Goal: Check status: Check status

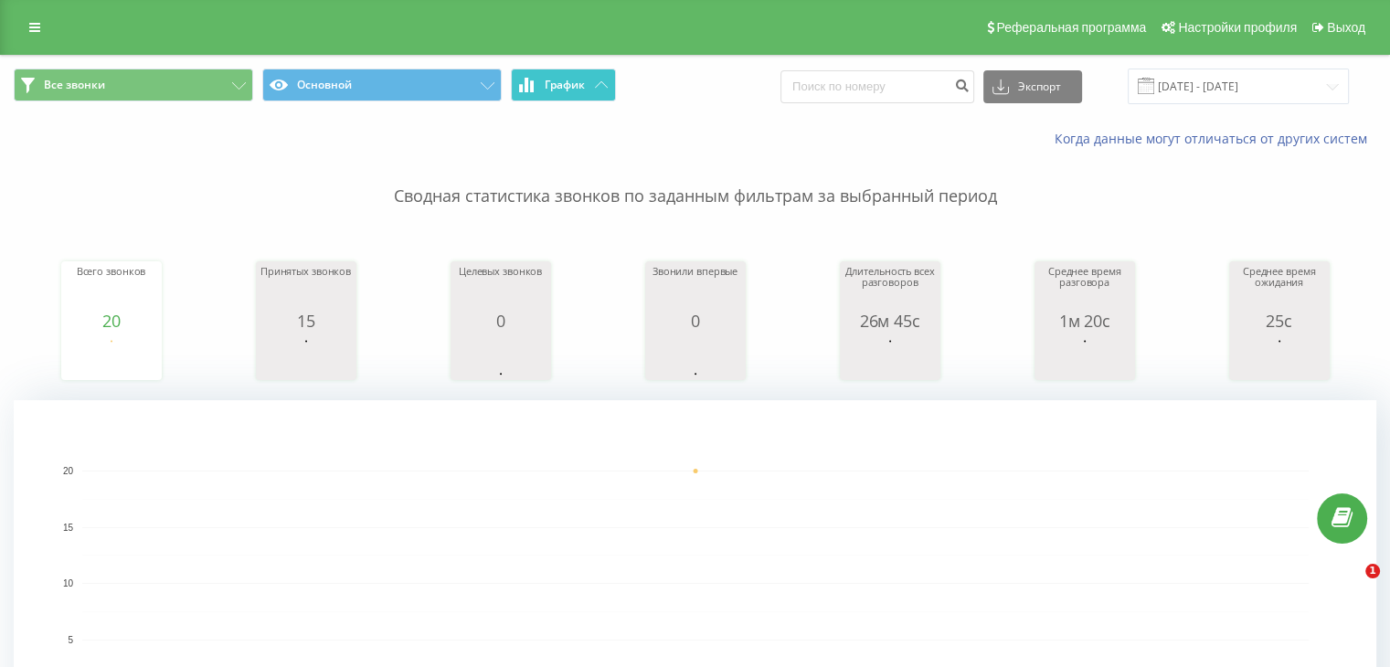
click at [545, 82] on span "График" at bounding box center [565, 85] width 40 height 13
click at [1255, 73] on input "[DATE] - [DATE]" at bounding box center [1237, 87] width 221 height 36
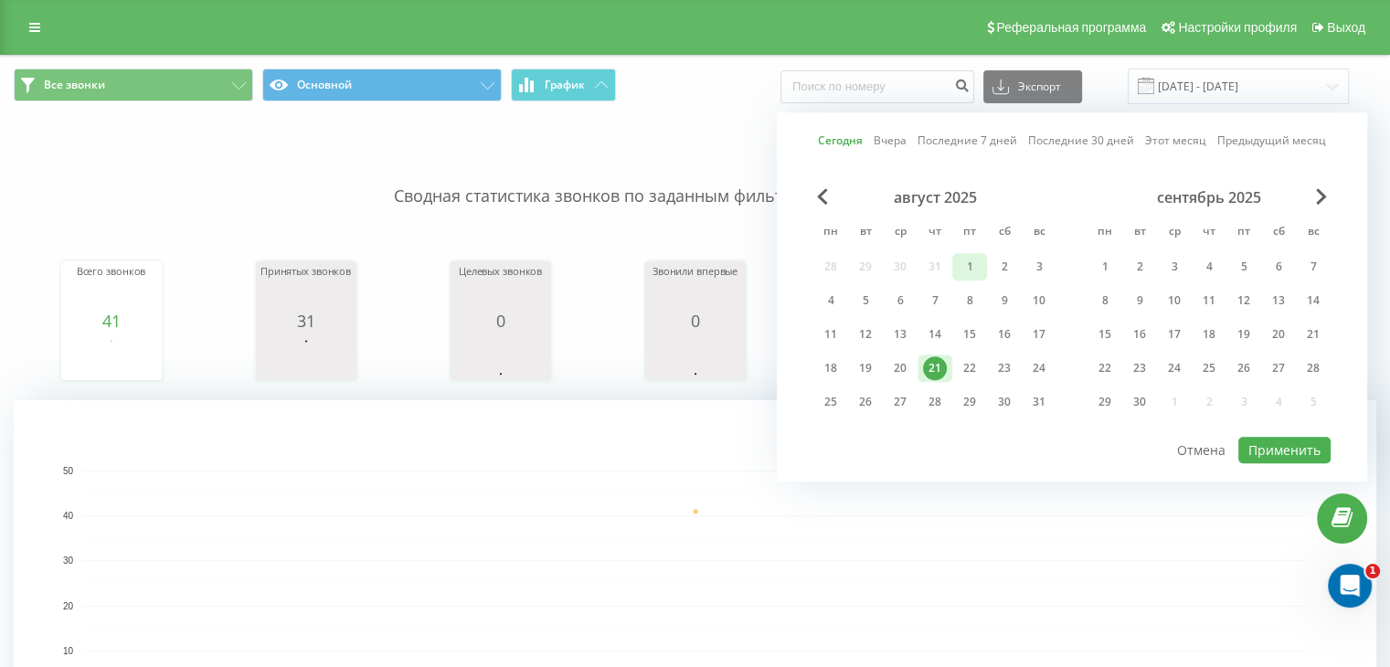
click at [968, 270] on div "1" at bounding box center [969, 267] width 24 height 24
click at [942, 360] on div "21" at bounding box center [935, 368] width 24 height 24
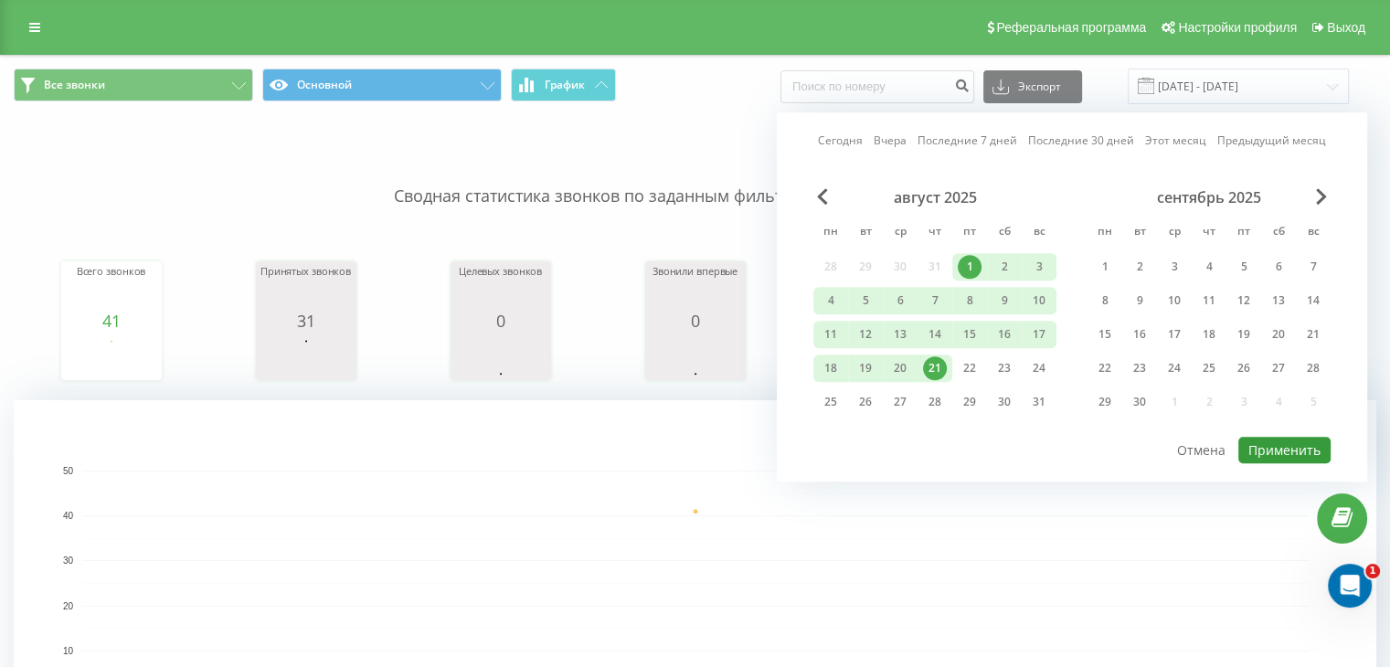
click at [1291, 448] on button "Применить" at bounding box center [1284, 450] width 92 height 26
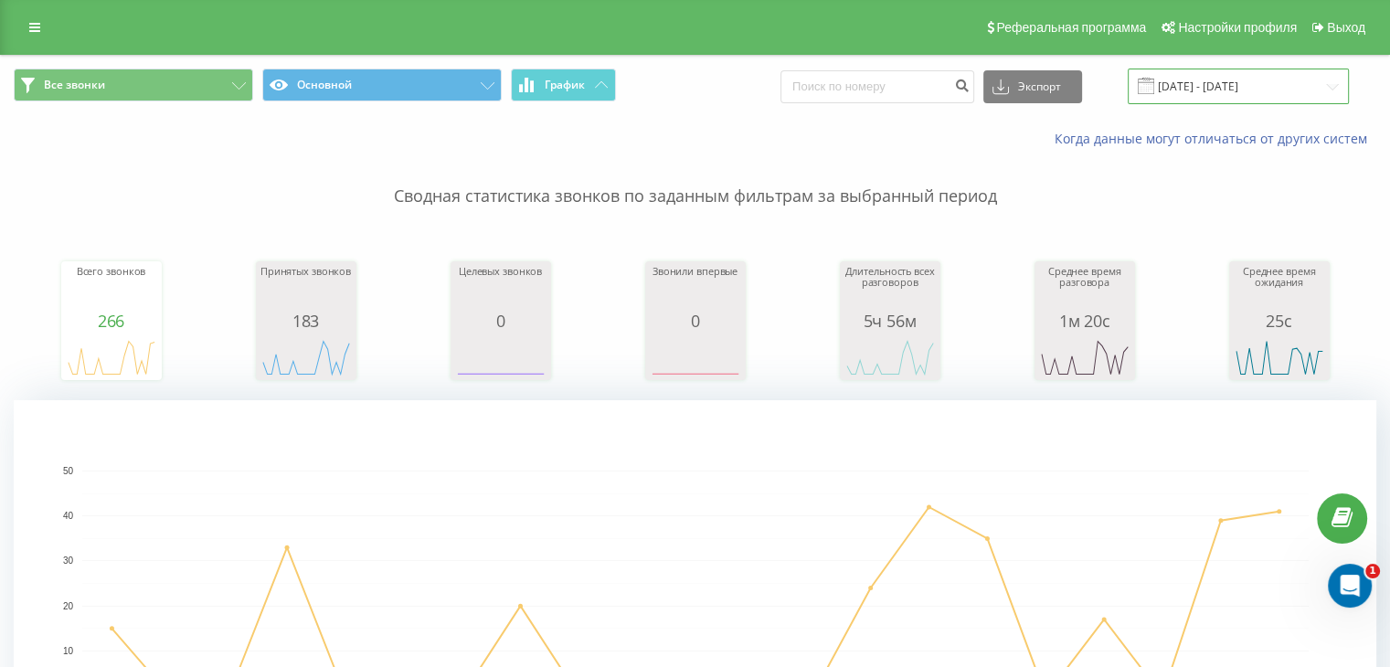
click at [1247, 75] on input "[DATE] - [DATE]" at bounding box center [1237, 87] width 221 height 36
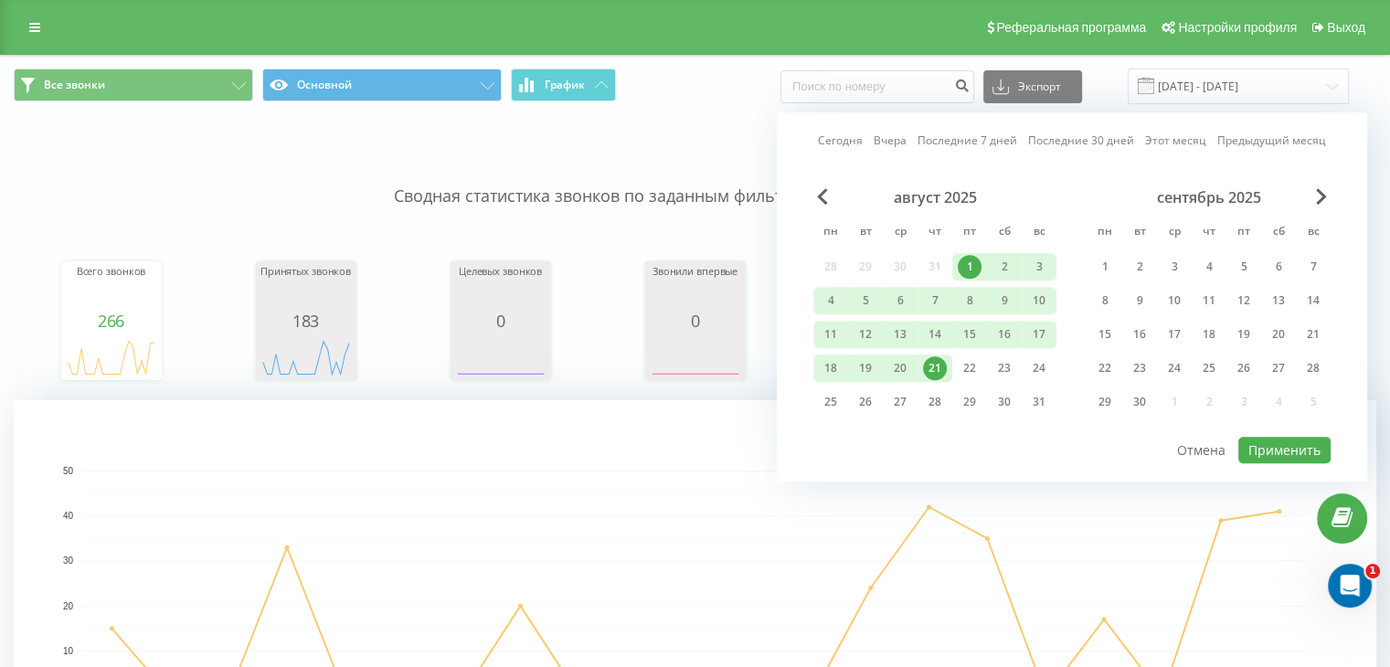
click at [936, 363] on div "21" at bounding box center [935, 368] width 24 height 24
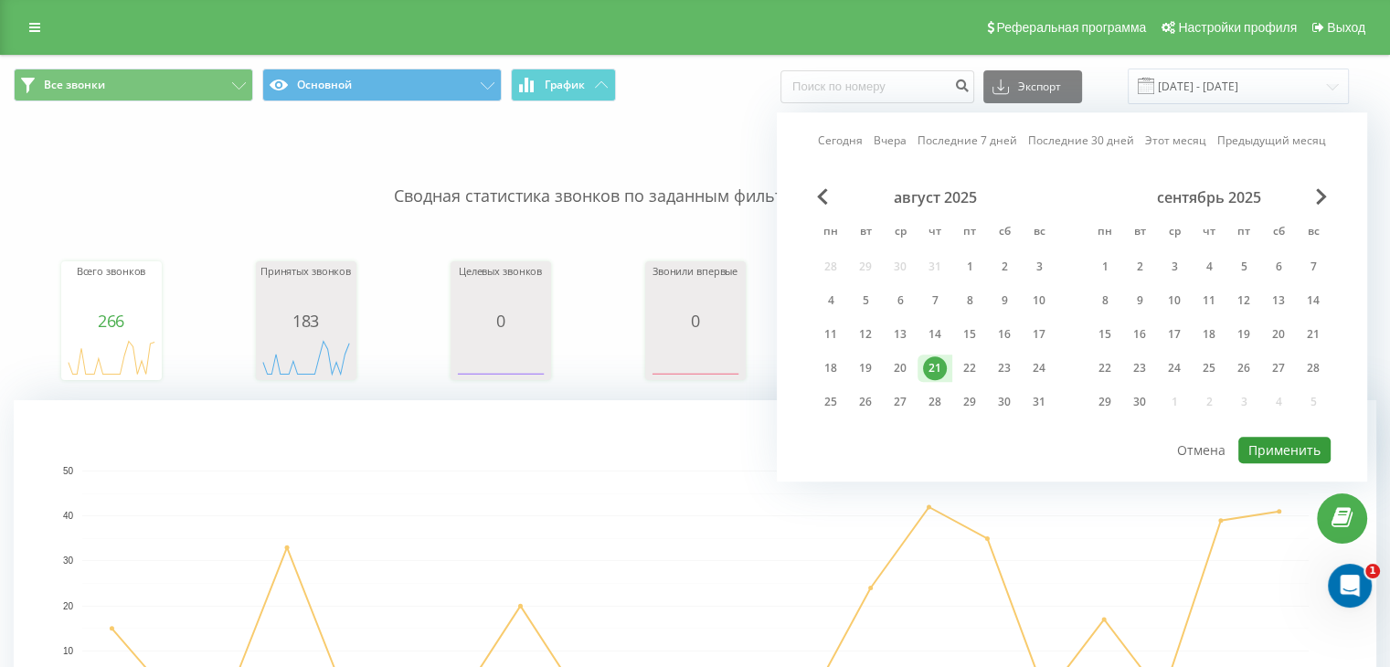
click at [1274, 442] on button "Применить" at bounding box center [1284, 450] width 92 height 26
type input "[DATE] - [DATE]"
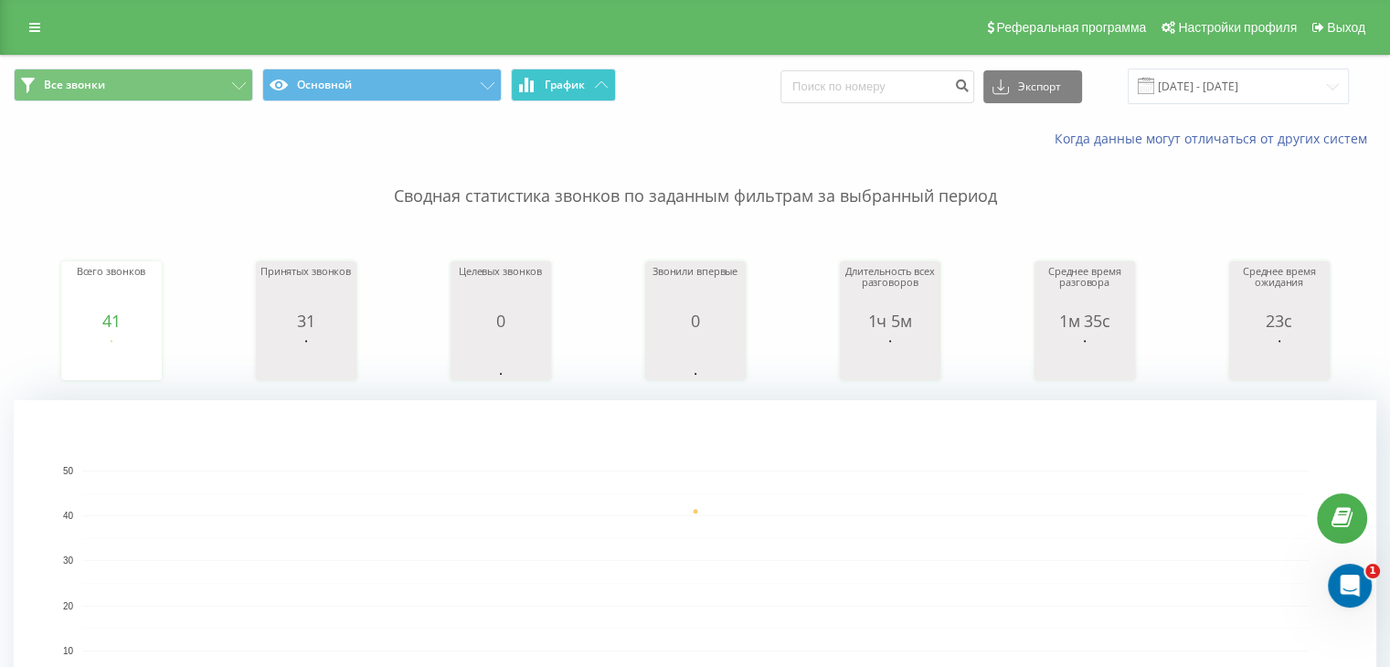
click at [555, 92] on button "График" at bounding box center [563, 85] width 105 height 33
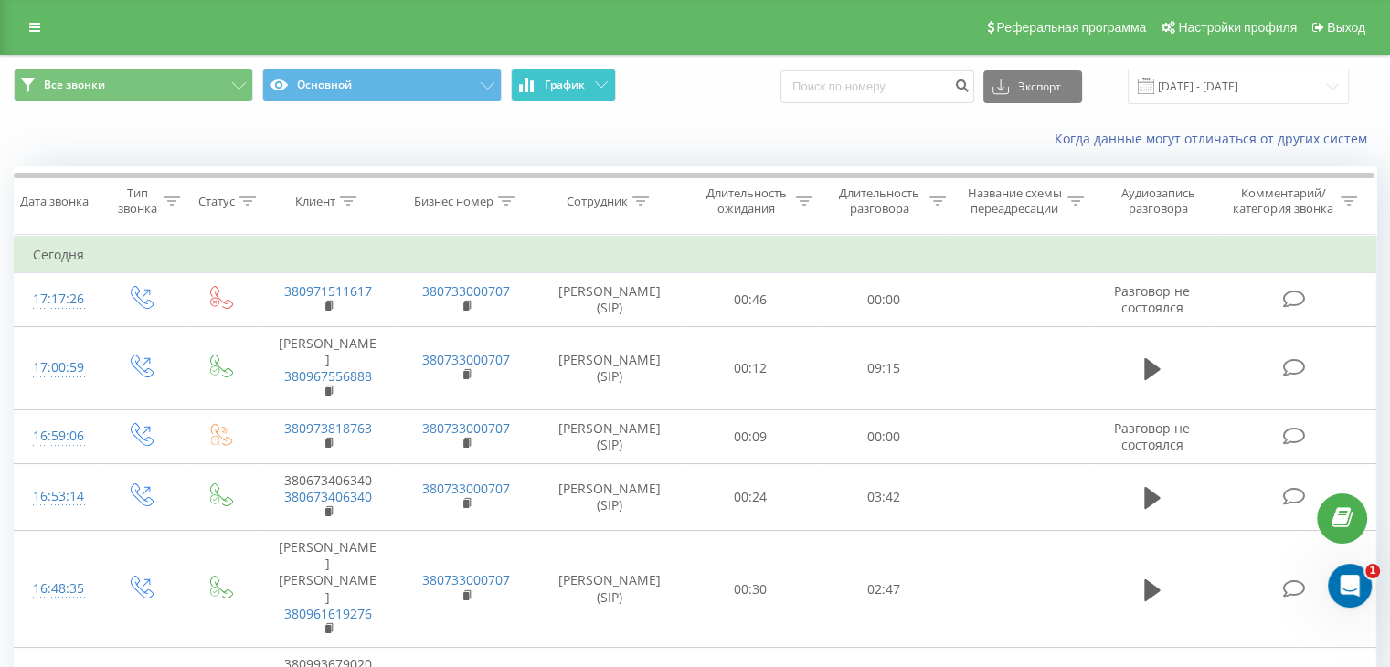
click at [555, 92] on button "График" at bounding box center [563, 85] width 105 height 33
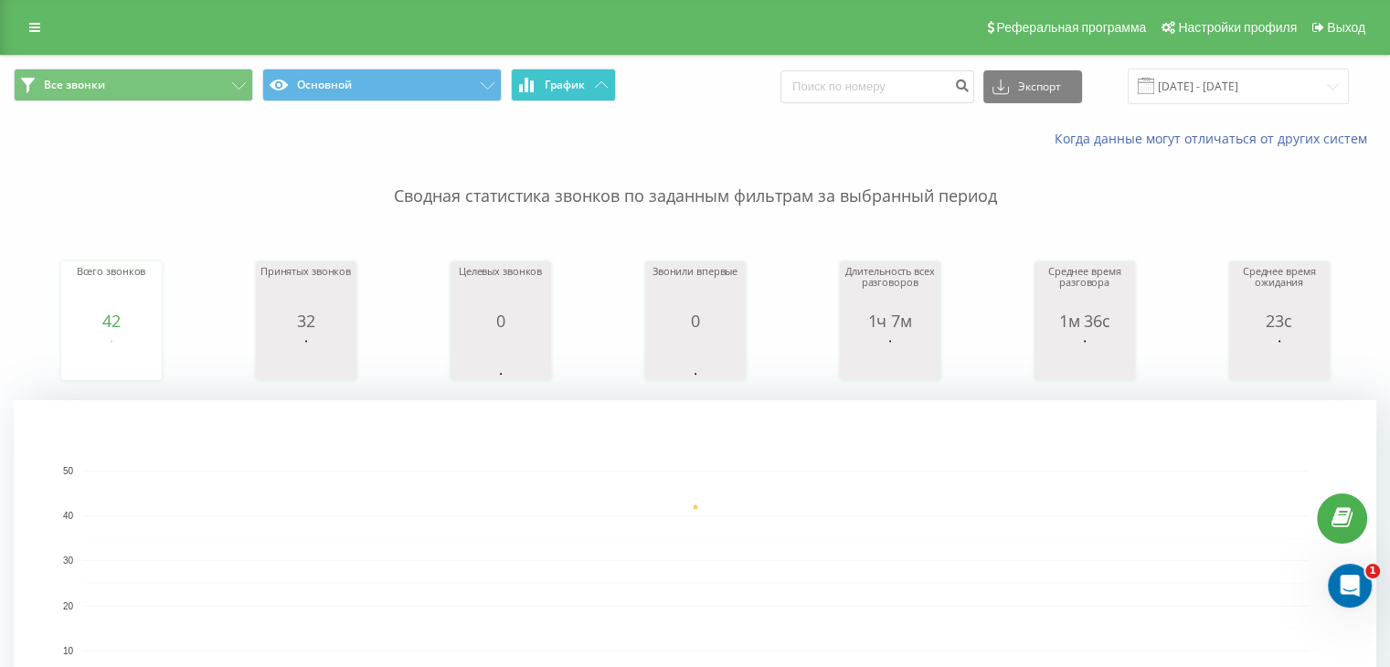
click at [579, 87] on span "График" at bounding box center [565, 85] width 40 height 13
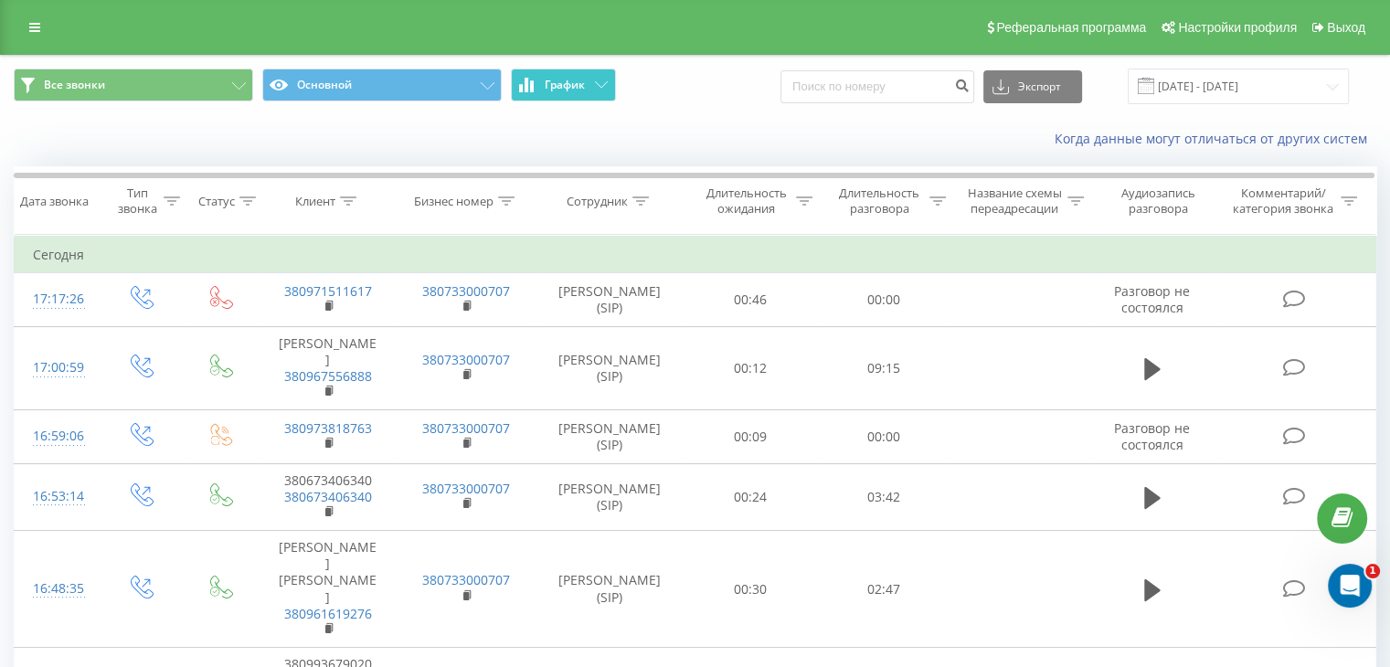
click at [579, 87] on span "График" at bounding box center [565, 85] width 40 height 13
